Goal: Browse casually

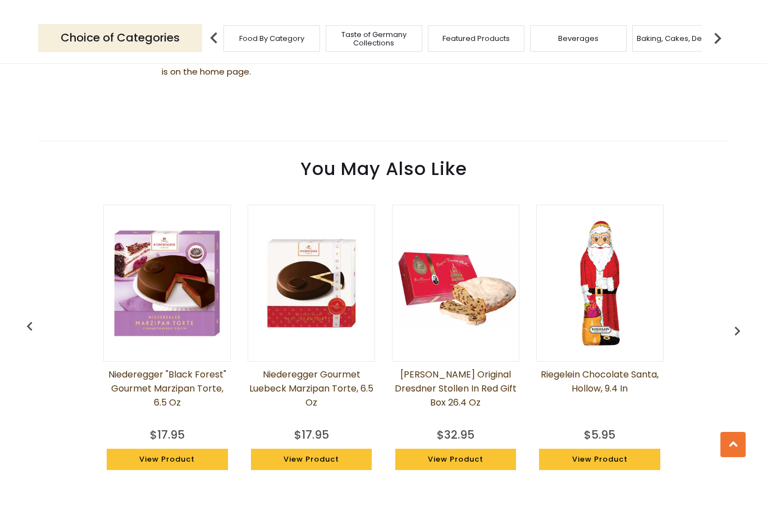
scroll to position [717, 0]
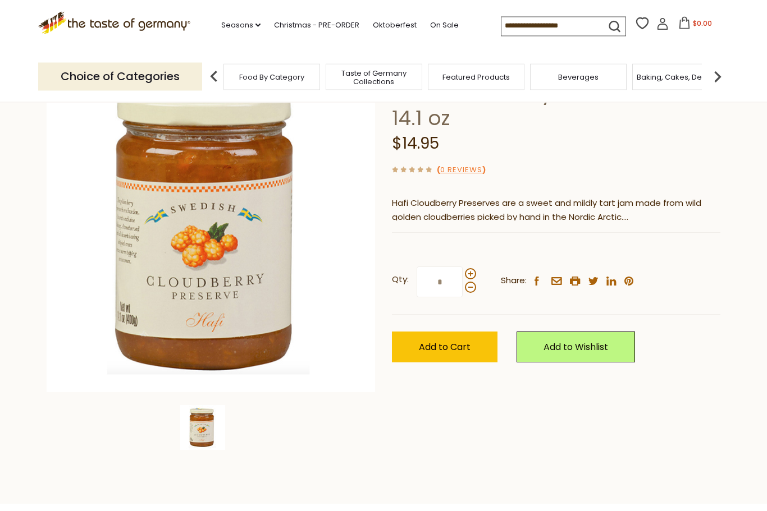
scroll to position [0, 0]
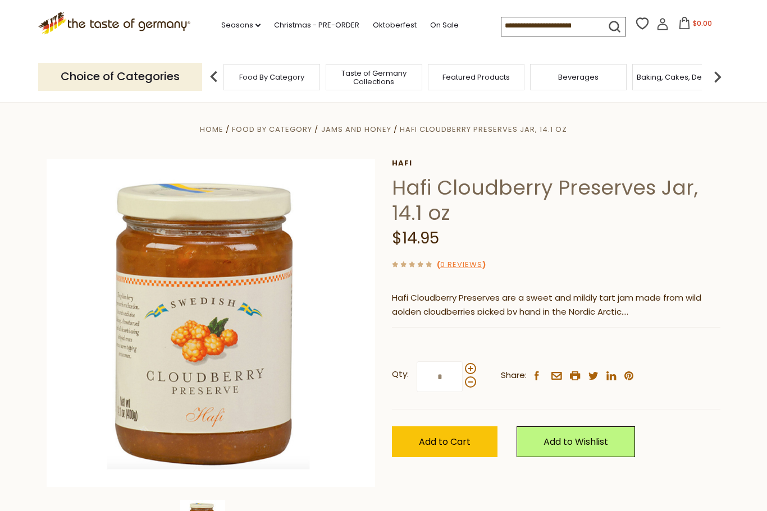
click at [727, 67] on img at bounding box center [717, 77] width 22 height 22
click at [727, 71] on img at bounding box center [717, 77] width 22 height 22
click at [726, 70] on img at bounding box center [717, 77] width 22 height 22
click at [727, 69] on img at bounding box center [717, 77] width 22 height 22
click at [727, 71] on img at bounding box center [717, 77] width 22 height 22
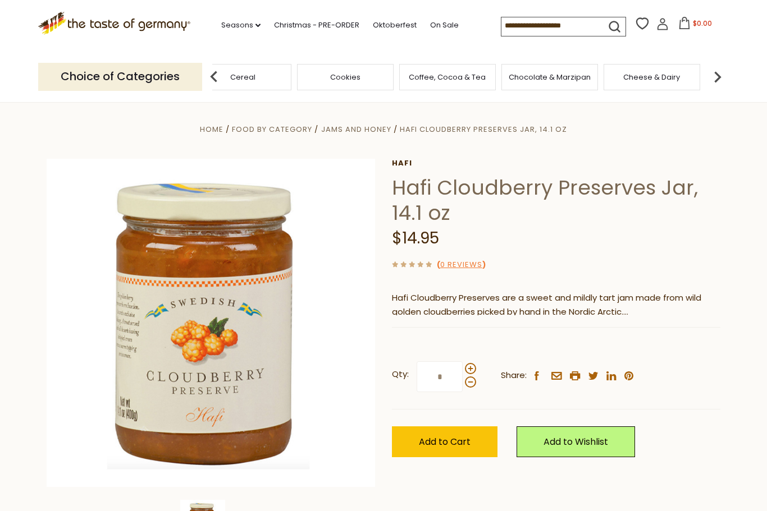
click at [727, 73] on img at bounding box center [717, 77] width 22 height 22
click at [724, 72] on img at bounding box center [717, 77] width 22 height 22
click at [727, 66] on img at bounding box center [717, 77] width 22 height 22
click at [727, 70] on img at bounding box center [717, 77] width 22 height 22
click at [728, 72] on img at bounding box center [717, 77] width 22 height 22
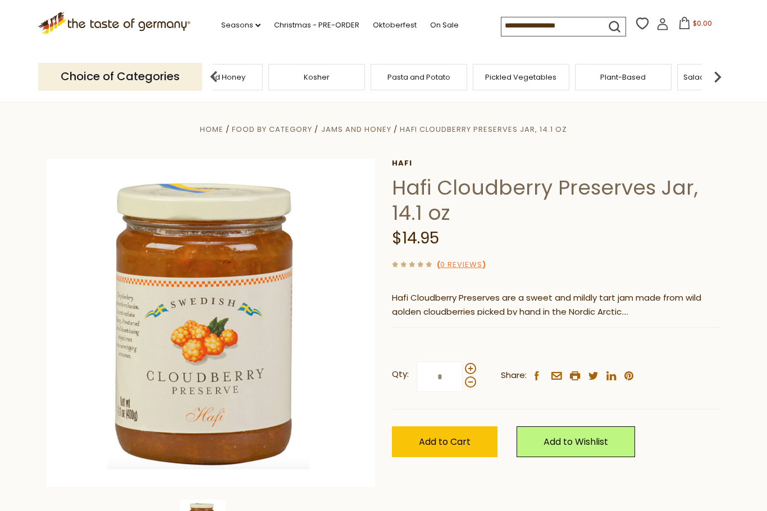
click at [727, 73] on img at bounding box center [717, 77] width 22 height 22
click at [735, 76] on header "Free Shipping Starts at $80.00. Varies by Region. Exclusions Apply. Click here …" at bounding box center [383, 51] width 767 height 103
click at [726, 75] on img at bounding box center [717, 77] width 22 height 22
click at [723, 76] on img at bounding box center [717, 77] width 22 height 22
click at [726, 71] on img at bounding box center [717, 77] width 22 height 22
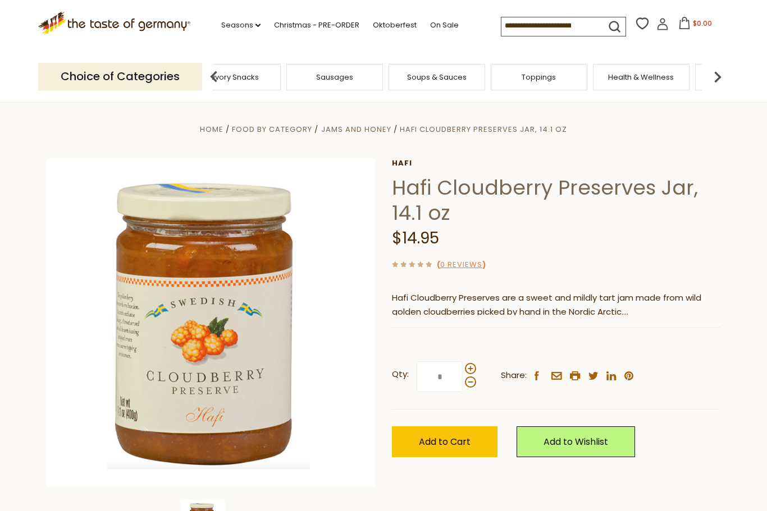
click at [726, 72] on img at bounding box center [717, 77] width 22 height 22
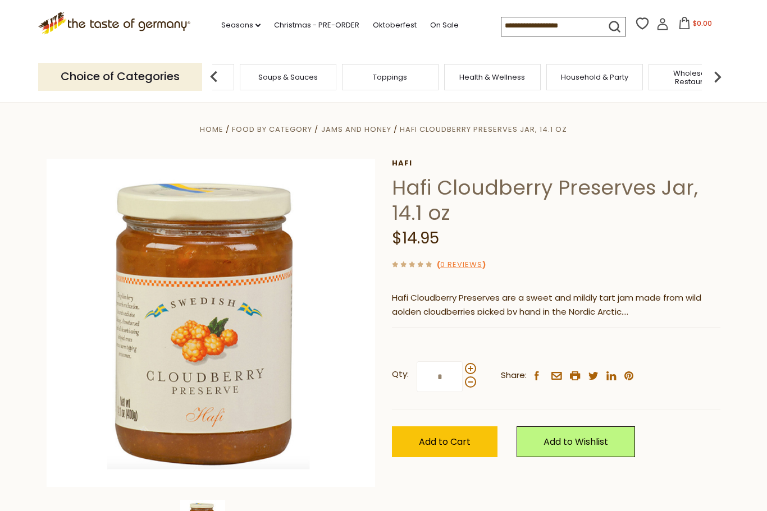
click at [728, 67] on img at bounding box center [717, 77] width 22 height 22
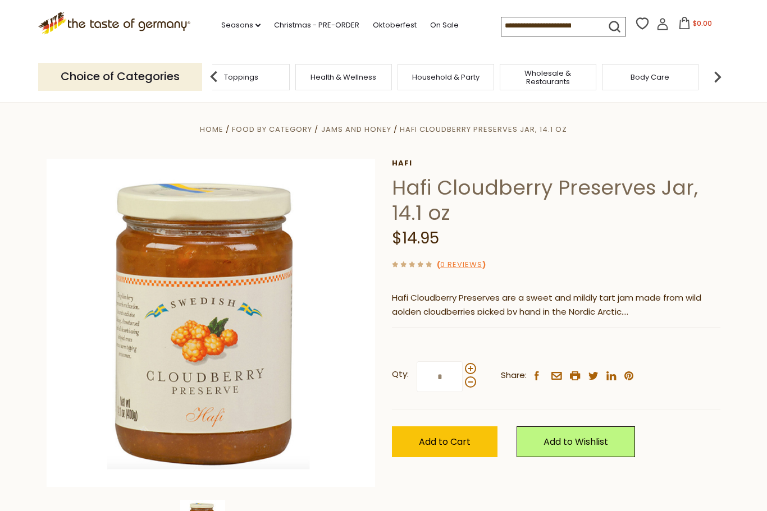
click at [728, 76] on img at bounding box center [717, 77] width 22 height 22
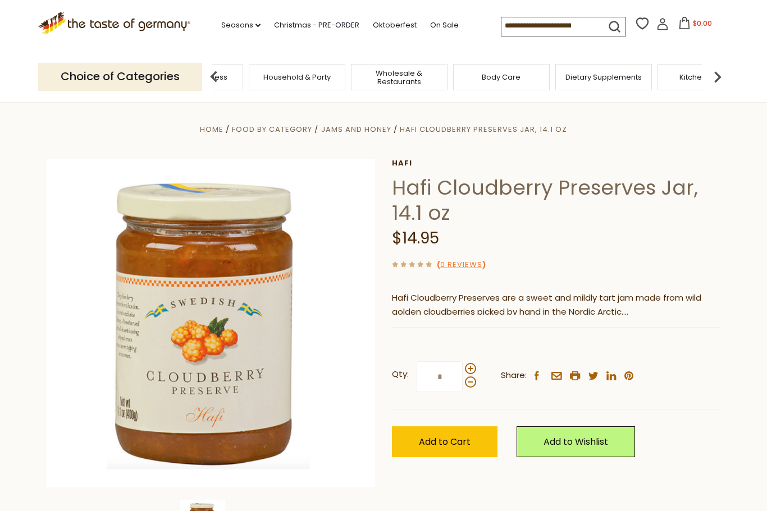
click at [722, 72] on img at bounding box center [717, 77] width 22 height 22
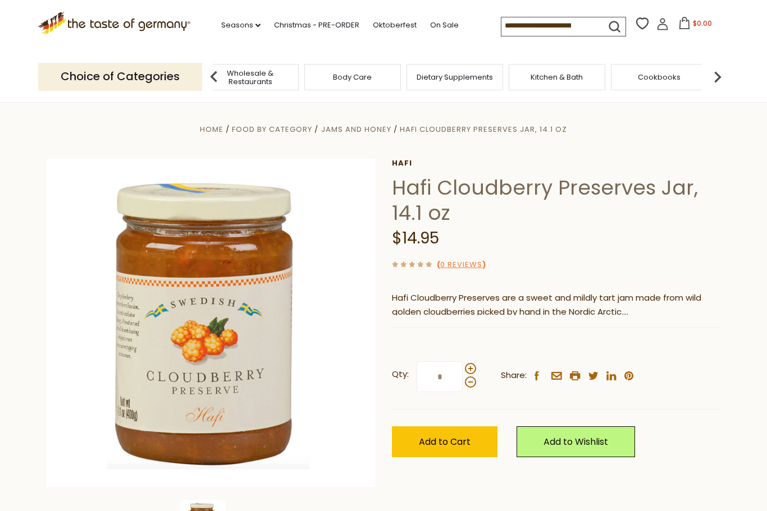
click at [727, 71] on img at bounding box center [717, 77] width 22 height 22
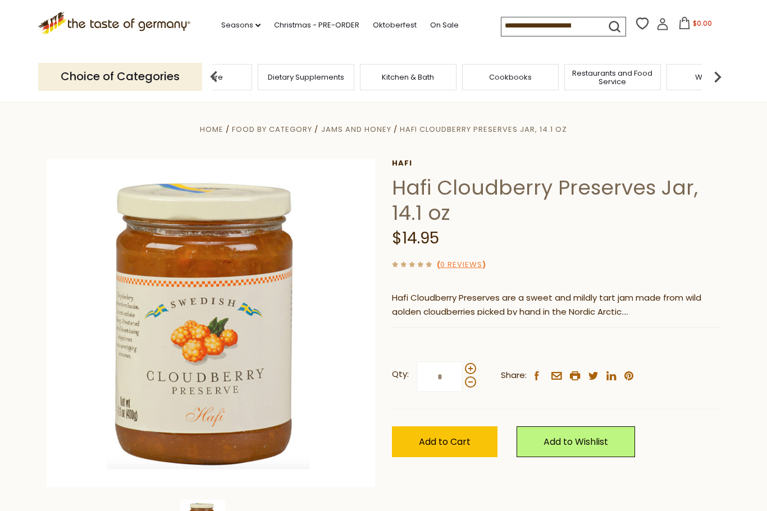
click at [723, 71] on img at bounding box center [717, 77] width 22 height 22
click at [412, 74] on div "Cookbooks" at bounding box center [460, 77] width 97 height 26
click at [412, 77] on div "Cookbooks" at bounding box center [460, 77] width 97 height 26
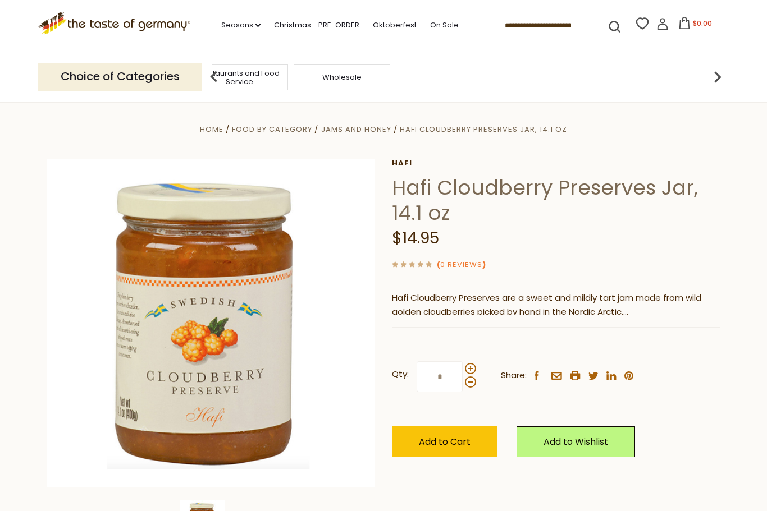
click at [186, 74] on div "Cookbooks" at bounding box center [137, 77] width 97 height 26
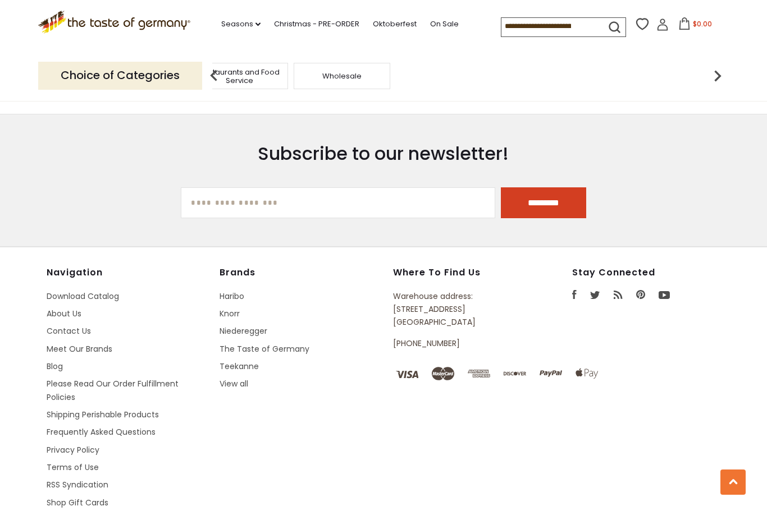
scroll to position [1434, 0]
